Goal: Information Seeking & Learning: Learn about a topic

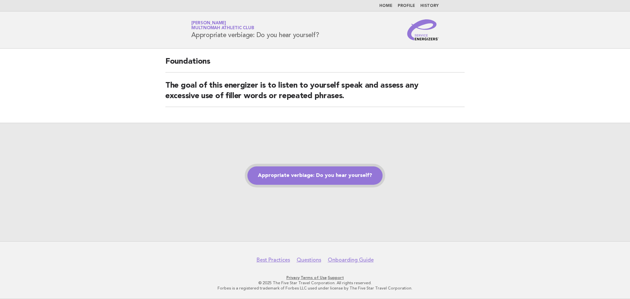
click at [296, 181] on link "Appropriate verbiage: Do you hear yourself?" at bounding box center [314, 175] width 135 height 18
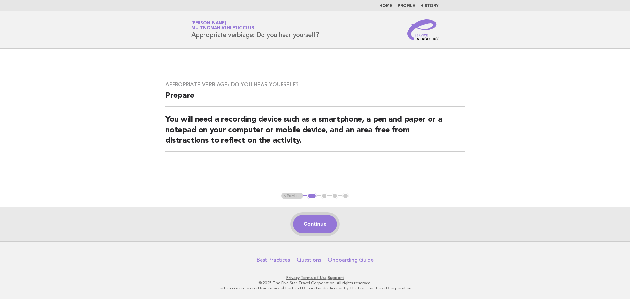
click at [312, 221] on button "Continue" at bounding box center [315, 224] width 44 height 18
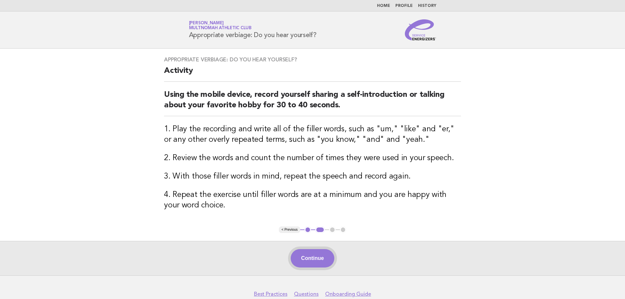
click at [315, 254] on button "Continue" at bounding box center [313, 258] width 44 height 18
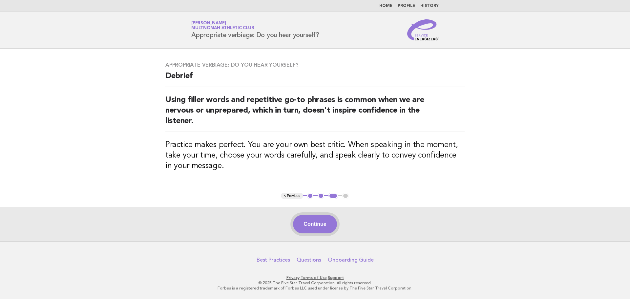
click at [317, 227] on button "Continue" at bounding box center [315, 224] width 44 height 18
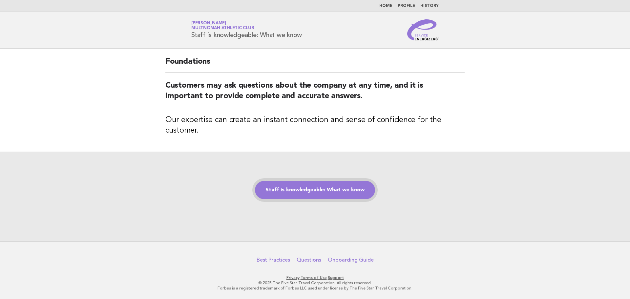
click at [319, 190] on link "Staff is knowledgeable: What we know" at bounding box center [315, 190] width 120 height 18
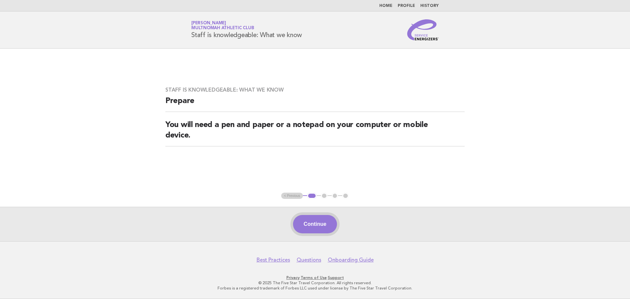
click at [322, 220] on button "Continue" at bounding box center [315, 224] width 44 height 18
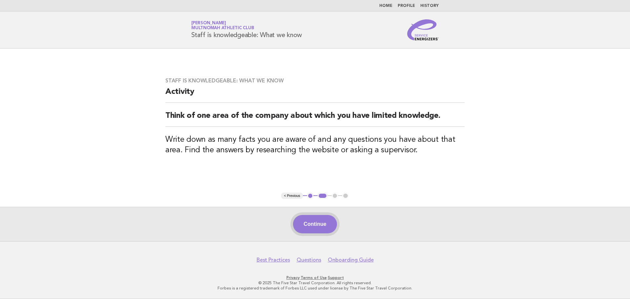
click at [326, 232] on button "Continue" at bounding box center [315, 224] width 44 height 18
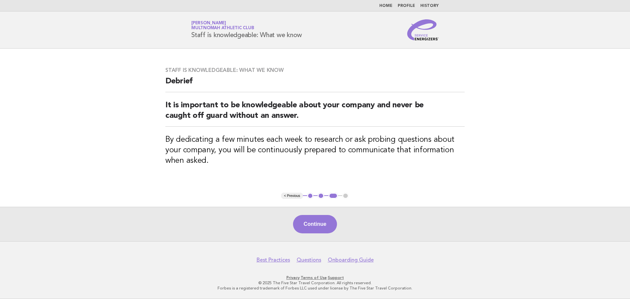
click at [309, 234] on div "Continue" at bounding box center [315, 224] width 630 height 34
click at [314, 229] on button "Continue" at bounding box center [315, 224] width 44 height 18
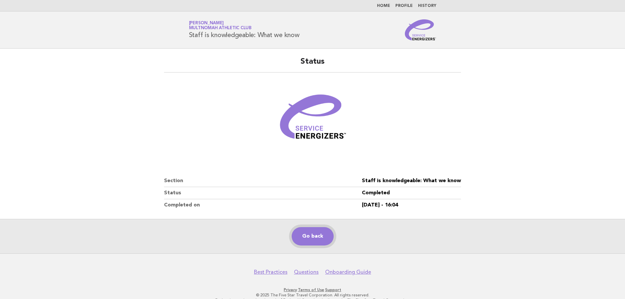
click at [325, 236] on link "Go back" at bounding box center [313, 236] width 42 height 18
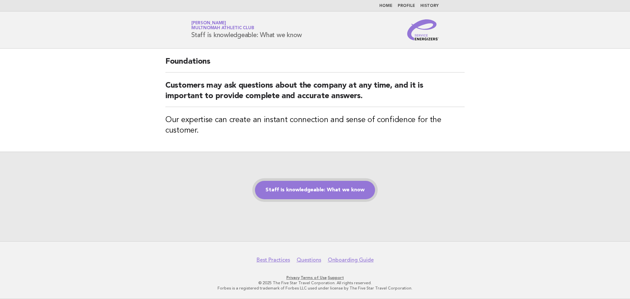
click at [319, 187] on link "Staff is knowledgeable: What we know" at bounding box center [315, 190] width 120 height 18
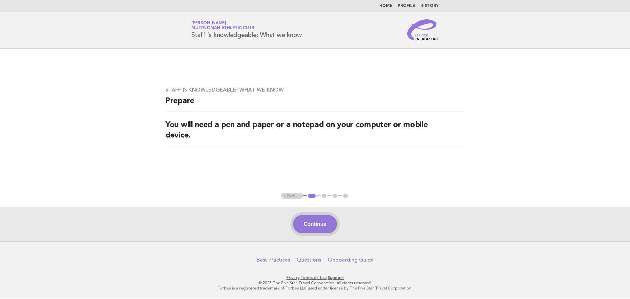
click at [317, 224] on button "Continue" at bounding box center [315, 224] width 44 height 18
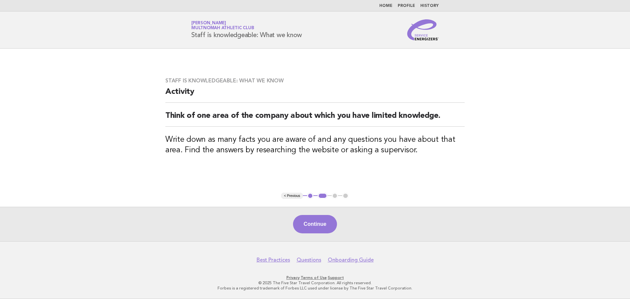
click at [320, 226] on button "Continue" at bounding box center [315, 224] width 44 height 18
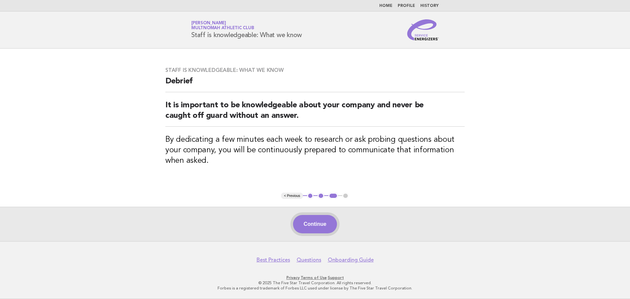
click at [309, 223] on button "Continue" at bounding box center [315, 224] width 44 height 18
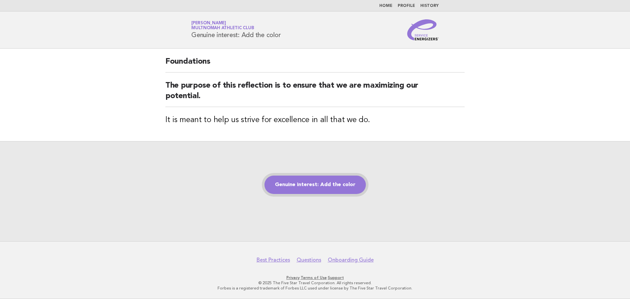
click at [309, 185] on link "Genuine interest: Add the color" at bounding box center [315, 185] width 101 height 18
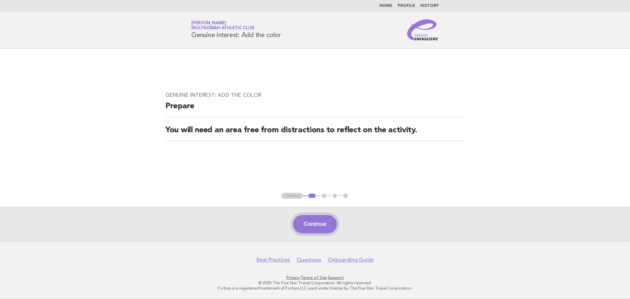
click at [313, 227] on button "Continue" at bounding box center [315, 224] width 44 height 18
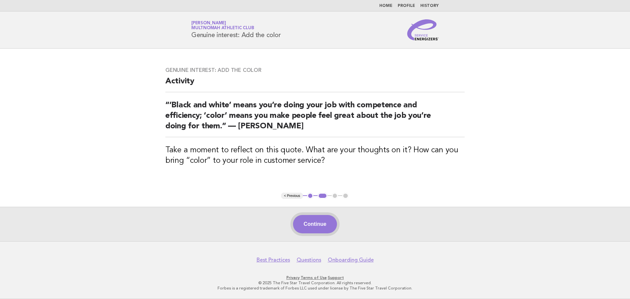
click at [313, 225] on button "Continue" at bounding box center [315, 224] width 44 height 18
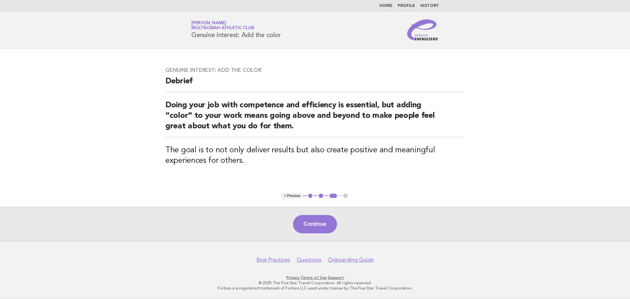
click at [313, 225] on button "Continue" at bounding box center [315, 224] width 44 height 18
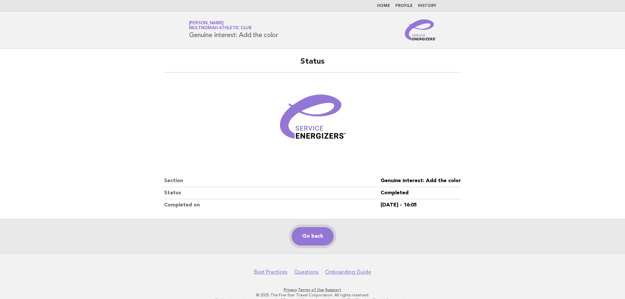
click at [313, 228] on link "Go back" at bounding box center [313, 236] width 42 height 18
